Goal: Find contact information: Find contact information

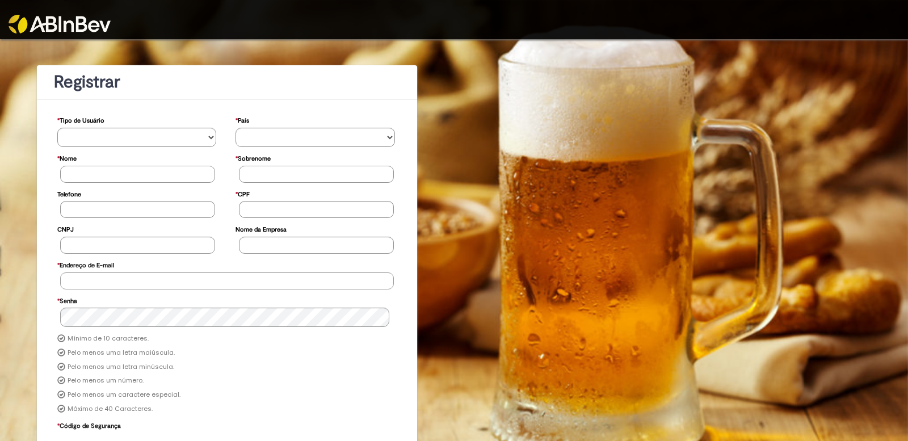
type input "**********"
click at [57, 24] on img at bounding box center [60, 24] width 102 height 19
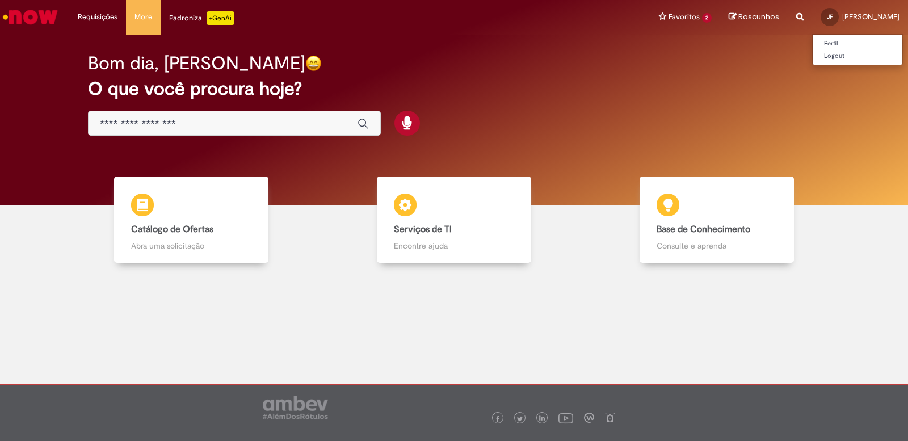
click at [839, 18] on div "JF" at bounding box center [830, 17] width 18 height 18
click at [839, 16] on div "JF" at bounding box center [830, 17] width 18 height 18
click at [851, 41] on link "Perfil" at bounding box center [858, 43] width 90 height 12
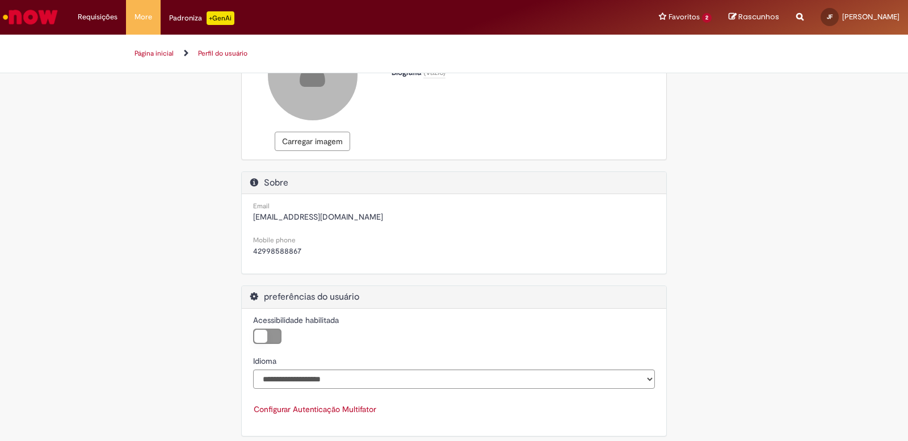
scroll to position [102, 0]
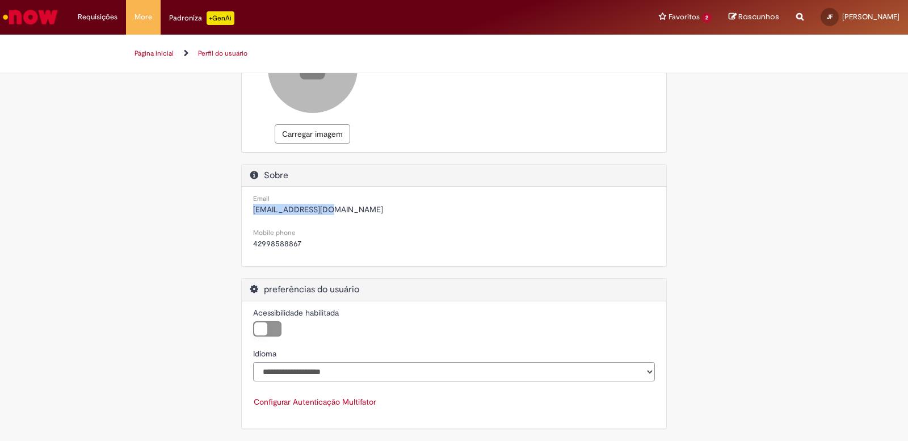
drag, startPoint x: 335, startPoint y: 213, endPoint x: 247, endPoint y: 215, distance: 88.0
click at [247, 215] on div "Email [EMAIL_ADDRESS][DOMAIN_NAME]" at bounding box center [454, 204] width 419 height 34
click at [330, 207] on span "[EMAIL_ADDRESS][DOMAIN_NAME]" at bounding box center [454, 209] width 402 height 11
click at [334, 207] on span "[EMAIL_ADDRESS][DOMAIN_NAME]" at bounding box center [454, 209] width 402 height 11
drag, startPoint x: 338, startPoint y: 212, endPoint x: 236, endPoint y: 210, distance: 101.6
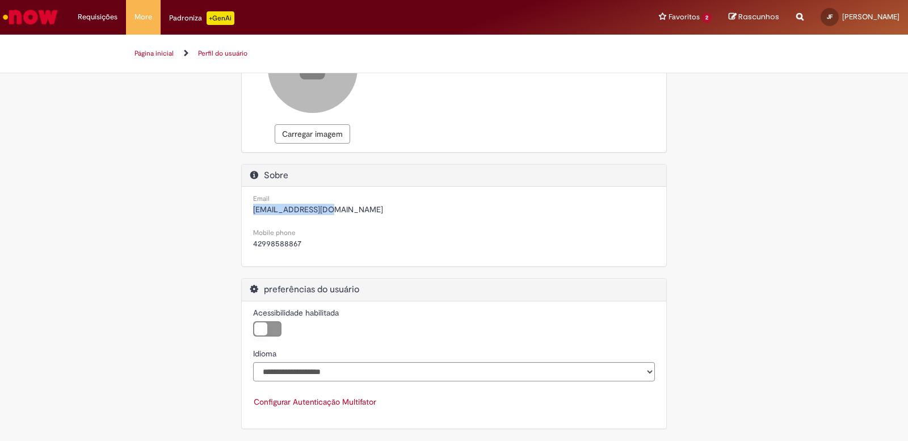
click at [236, 210] on div "Sobre Email [EMAIL_ADDRESS][DOMAIN_NAME] Mobile phone [PHONE_NUMBER]" at bounding box center [454, 221] width 443 height 115
copy span "[EMAIL_ADDRESS][DOMAIN_NAME]"
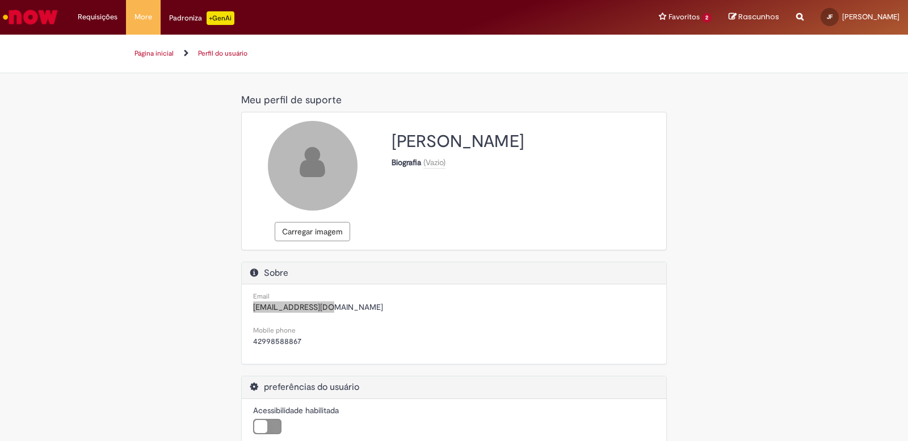
scroll to position [0, 0]
